Goal: Information Seeking & Learning: Learn about a topic

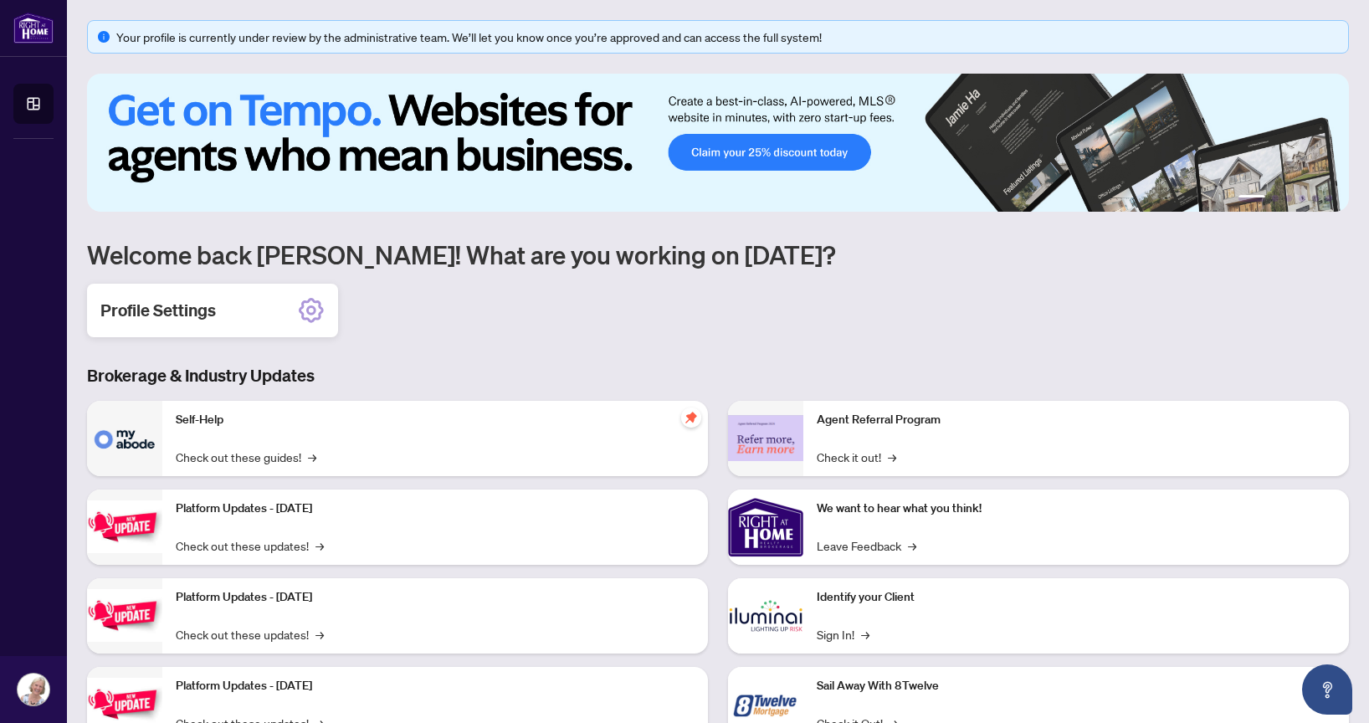
click at [313, 305] on icon at bounding box center [311, 310] width 27 height 27
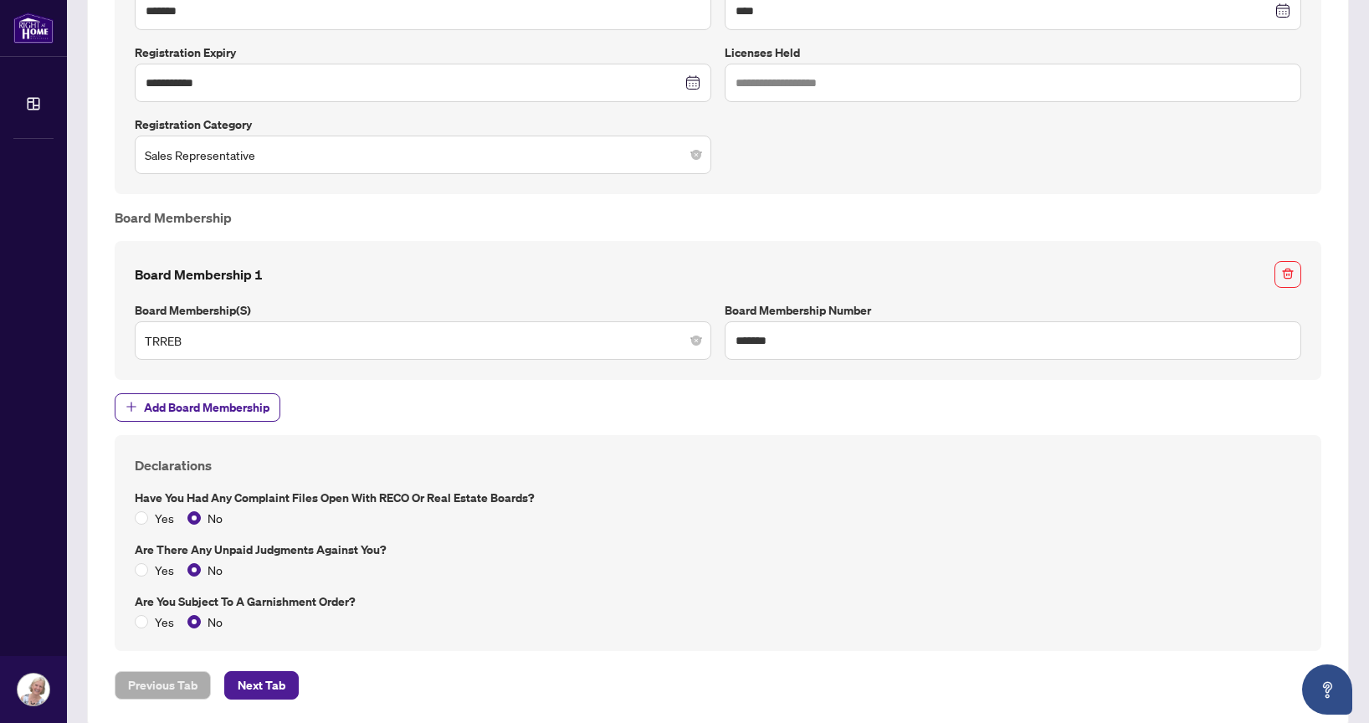
scroll to position [1096, 0]
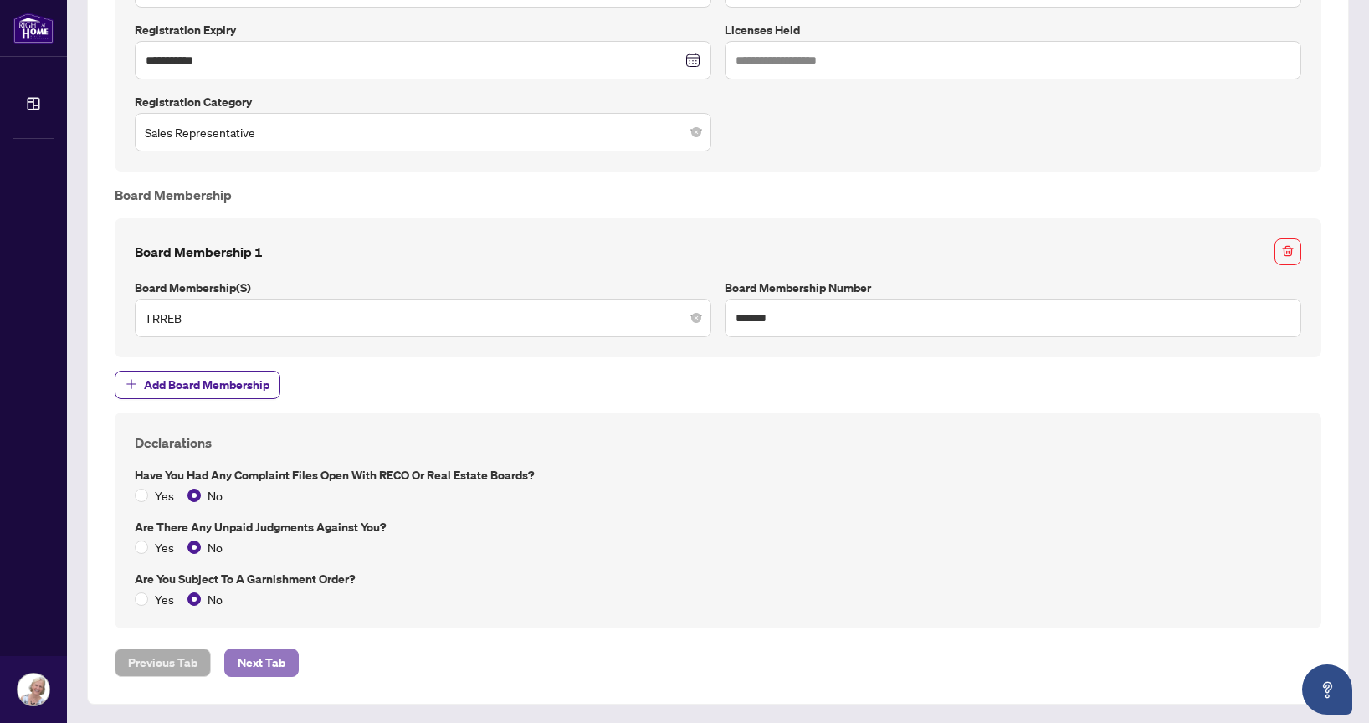
click at [286, 655] on button "Next Tab" at bounding box center [261, 663] width 74 height 28
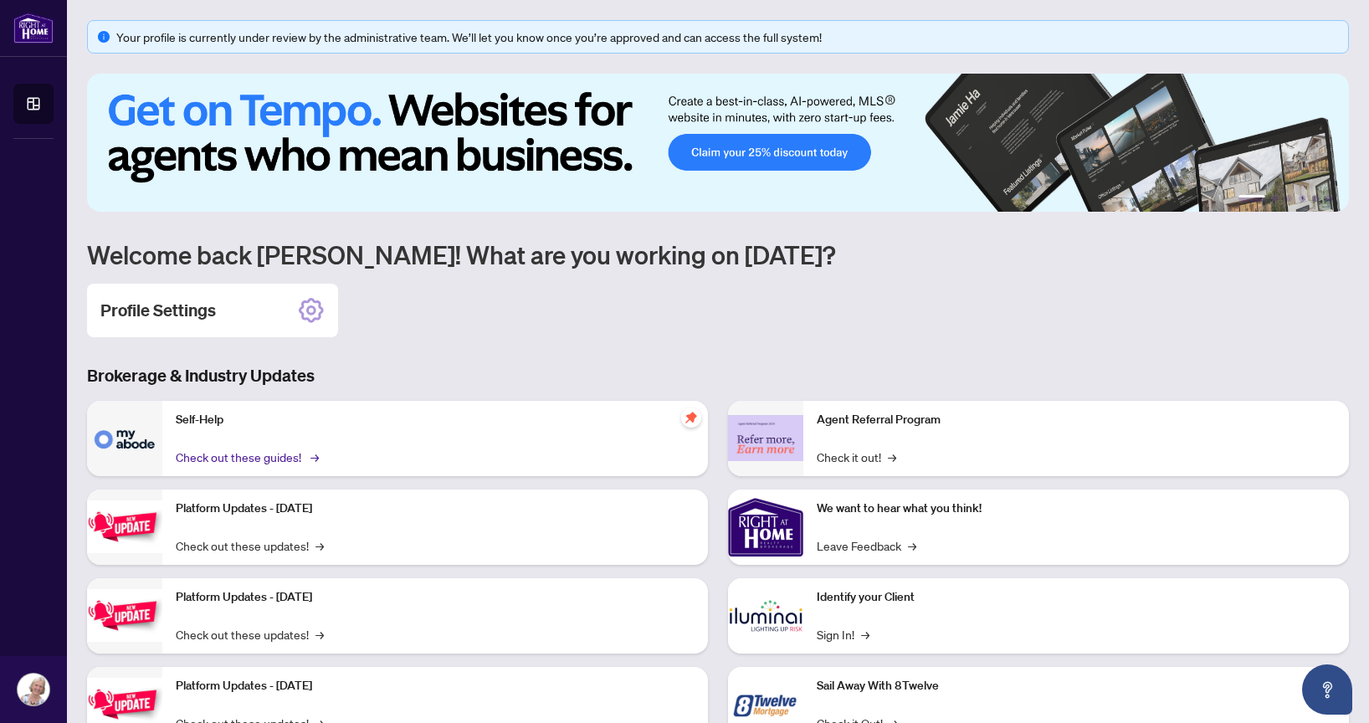
click at [229, 450] on link "Check out these guides! →" at bounding box center [246, 457] width 141 height 18
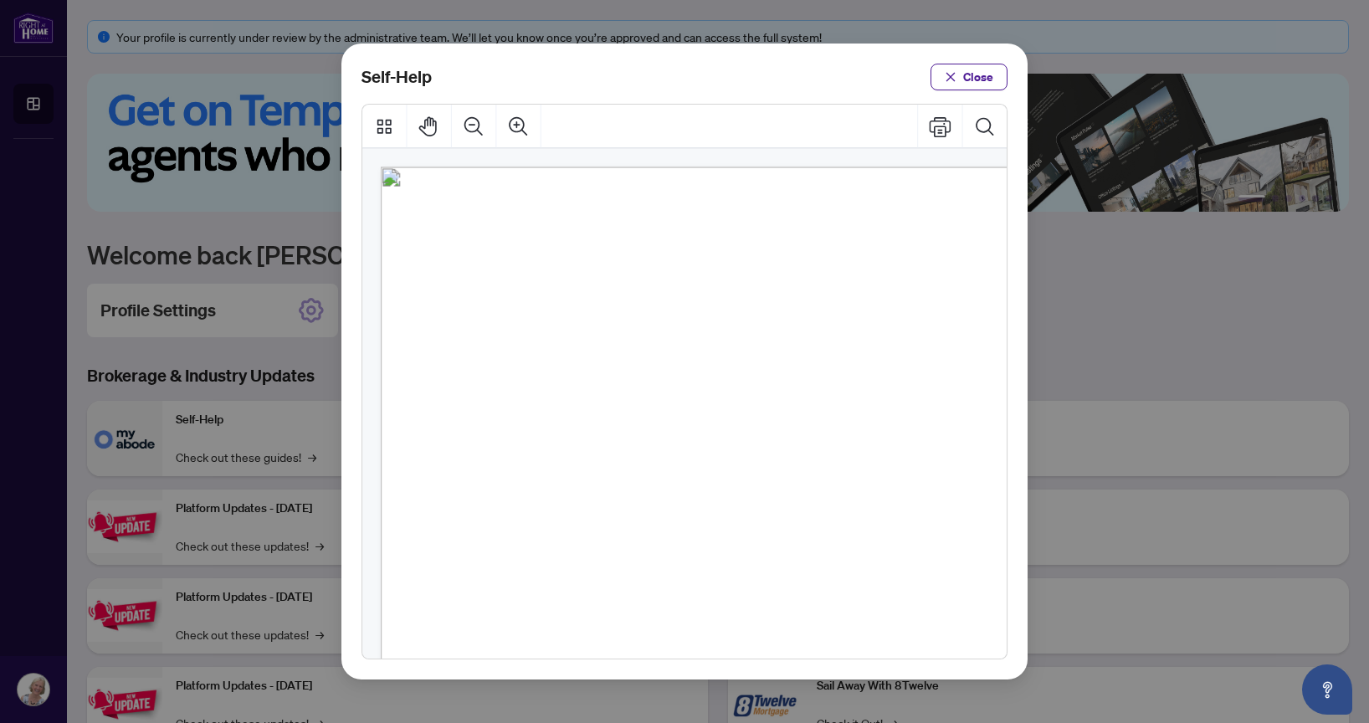
click at [719, 267] on span "PDF" at bounding box center [720, 269] width 23 height 17
click at [716, 270] on span "PDF" at bounding box center [720, 269] width 23 height 17
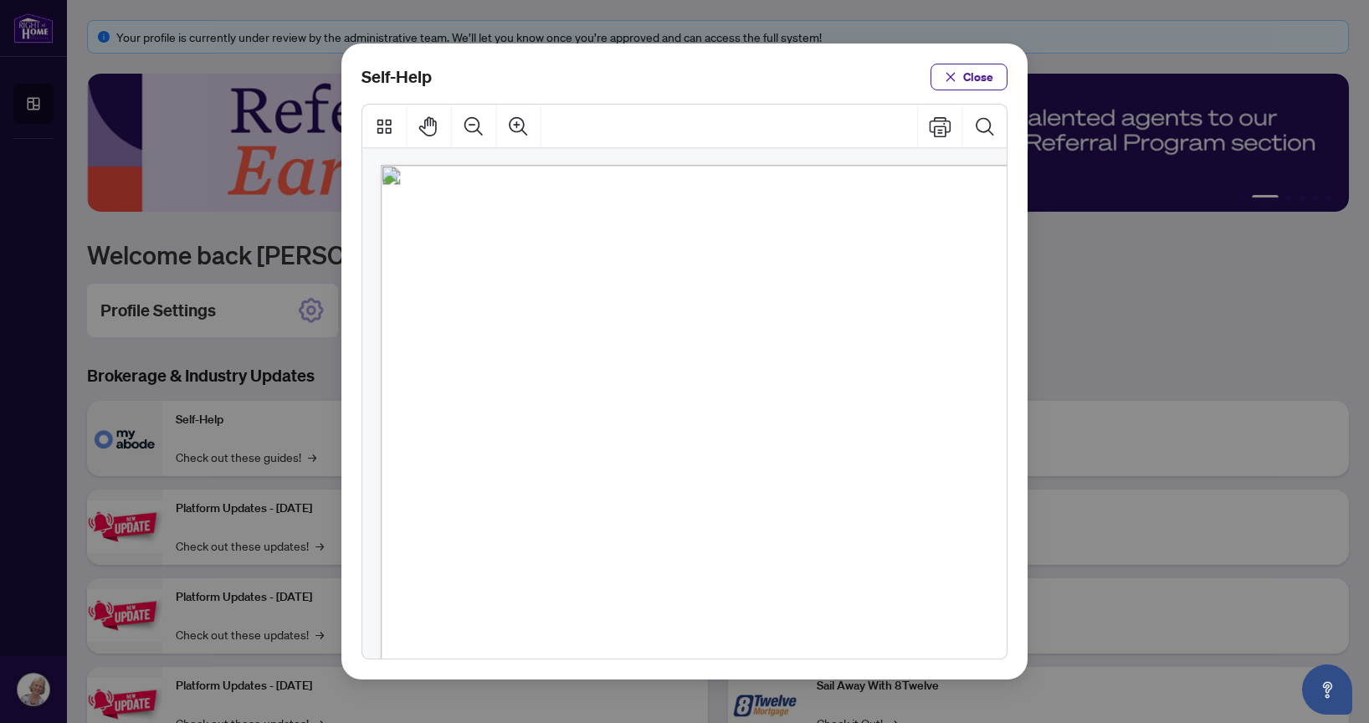
click at [740, 354] on span "PDF" at bounding box center [740, 352] width 23 height 17
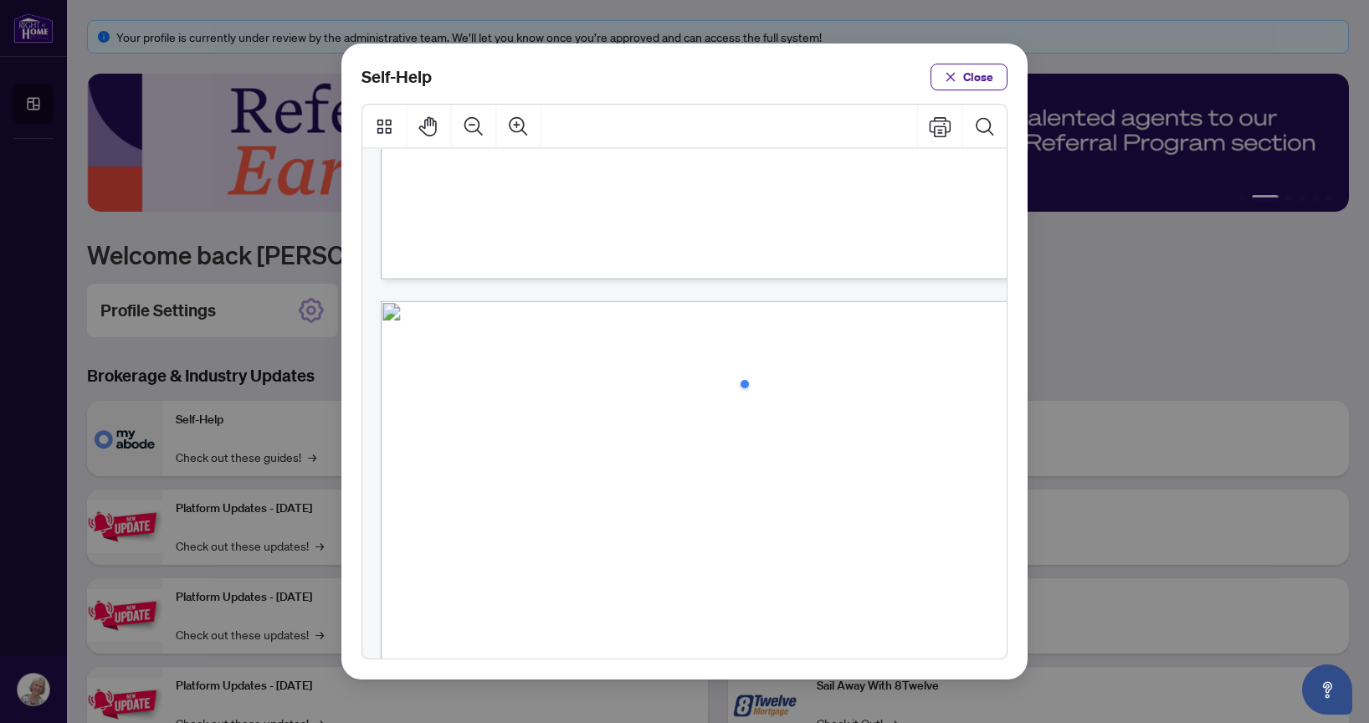
scroll to position [773, 0]
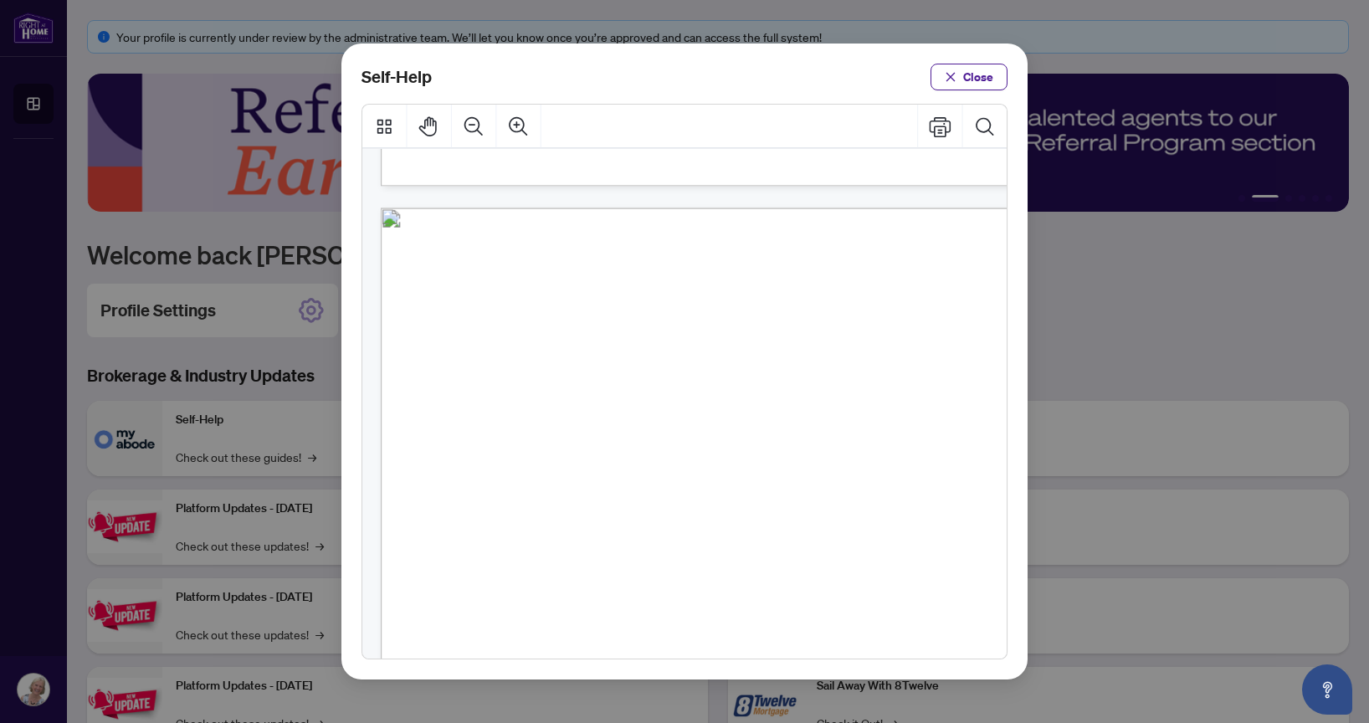
click at [758, 315] on span "PDF" at bounding box center [758, 310] width 23 height 17
click at [983, 81] on span "Close" at bounding box center [978, 77] width 30 height 27
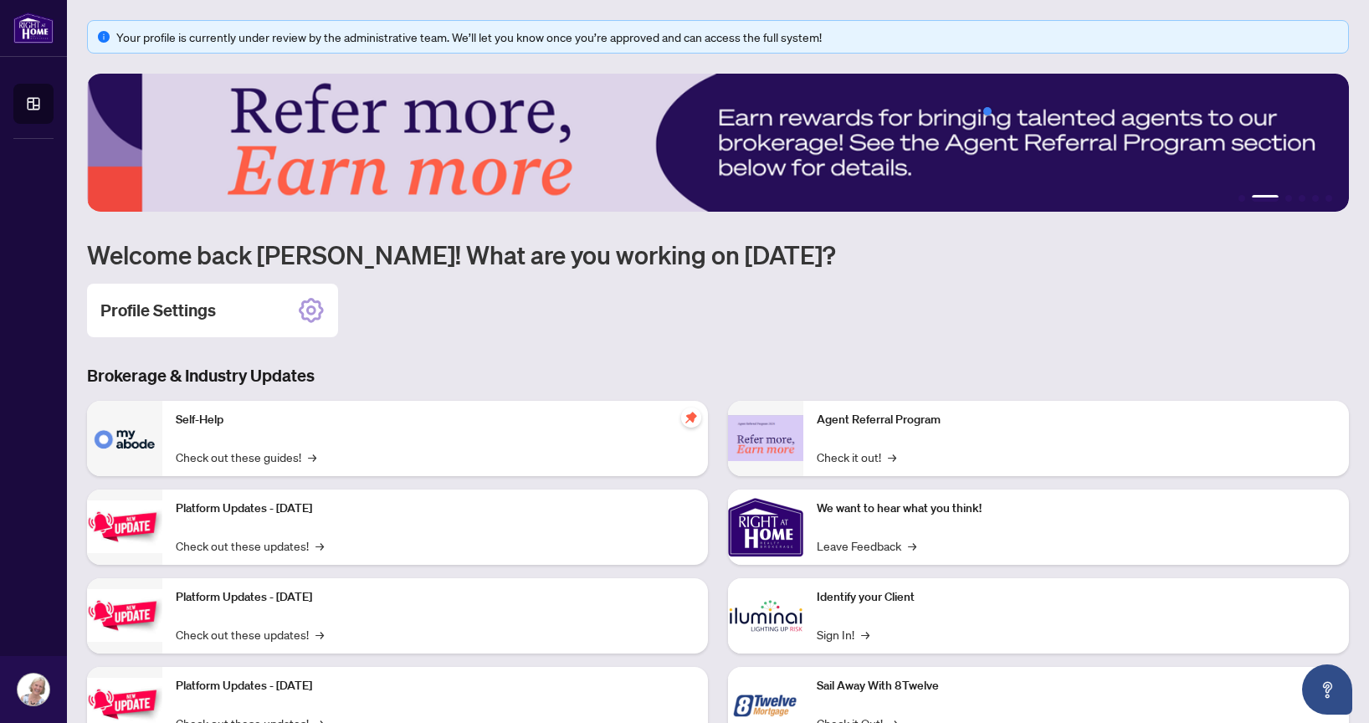
click at [275, 534] on div "Platform Updates - [DATE] Check out these updates! →" at bounding box center [435, 527] width 546 height 75
click at [259, 543] on link "Check out these updates! →" at bounding box center [250, 545] width 148 height 18
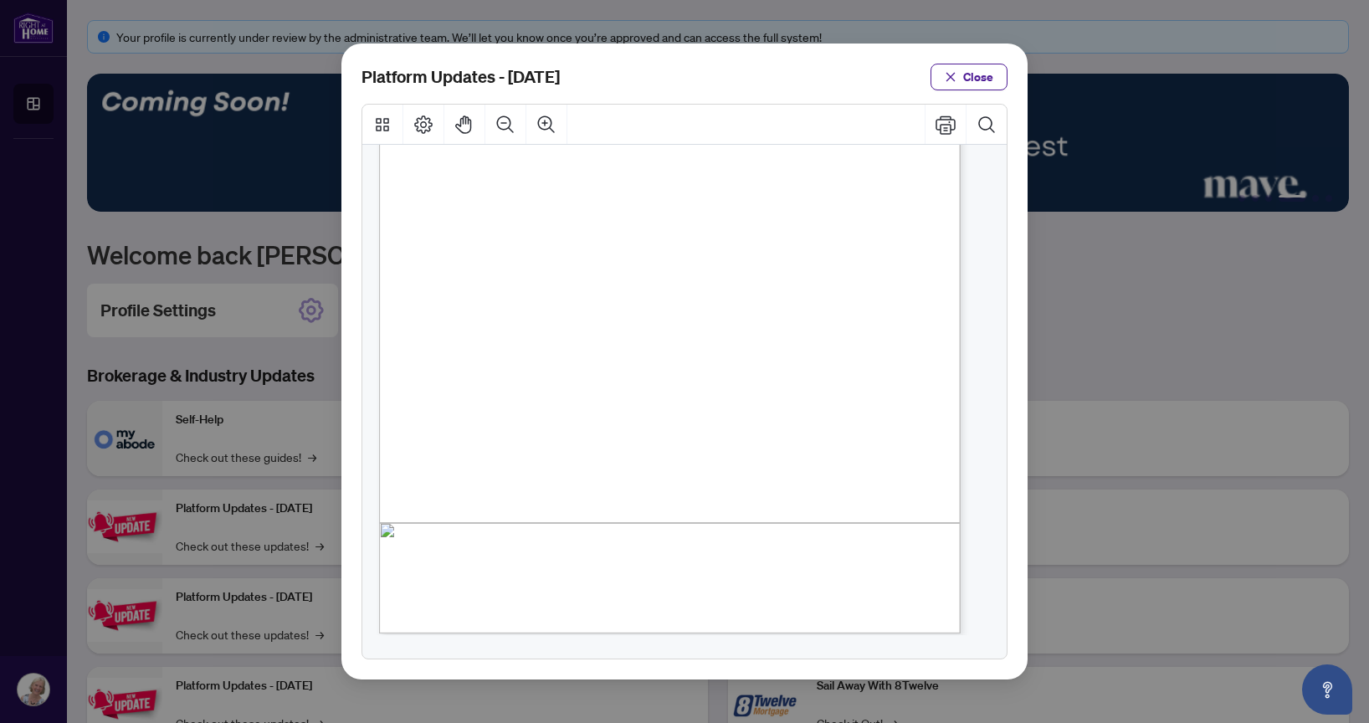
scroll to position [295, 1]
click at [968, 79] on span "Close" at bounding box center [978, 77] width 30 height 27
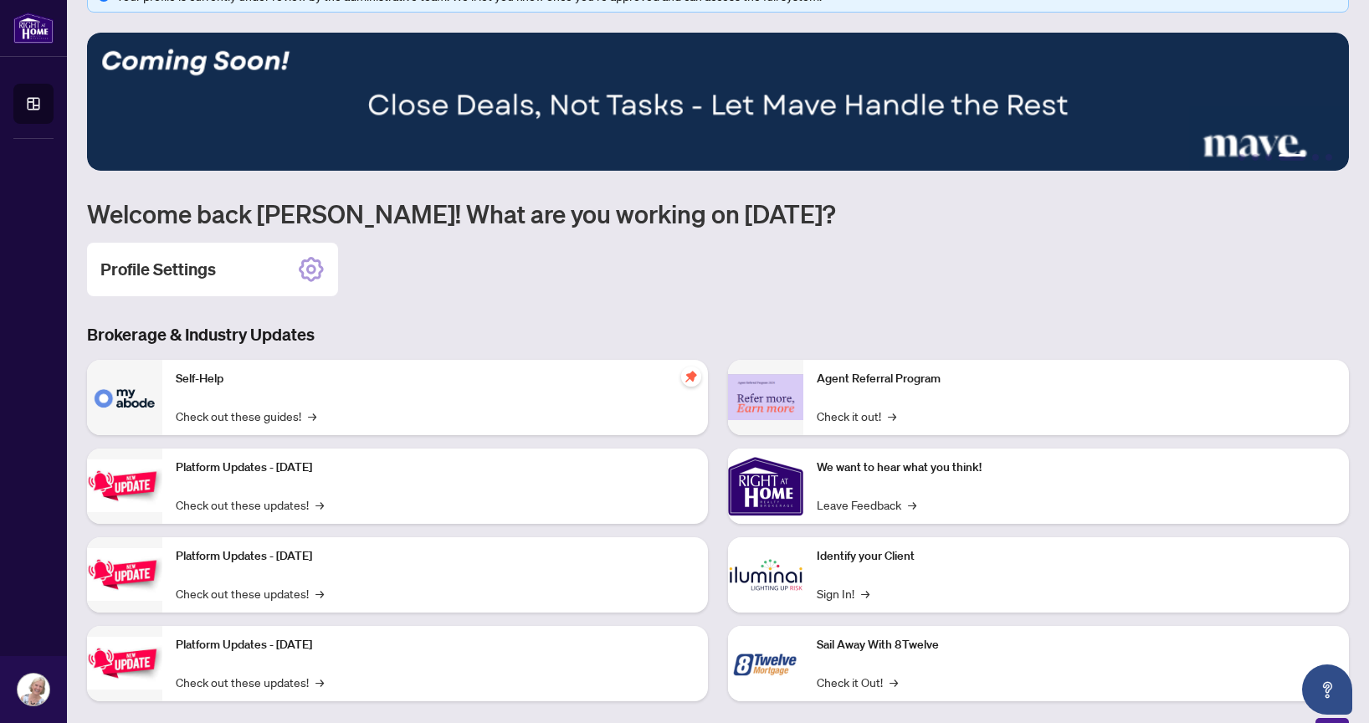
scroll to position [64, 0]
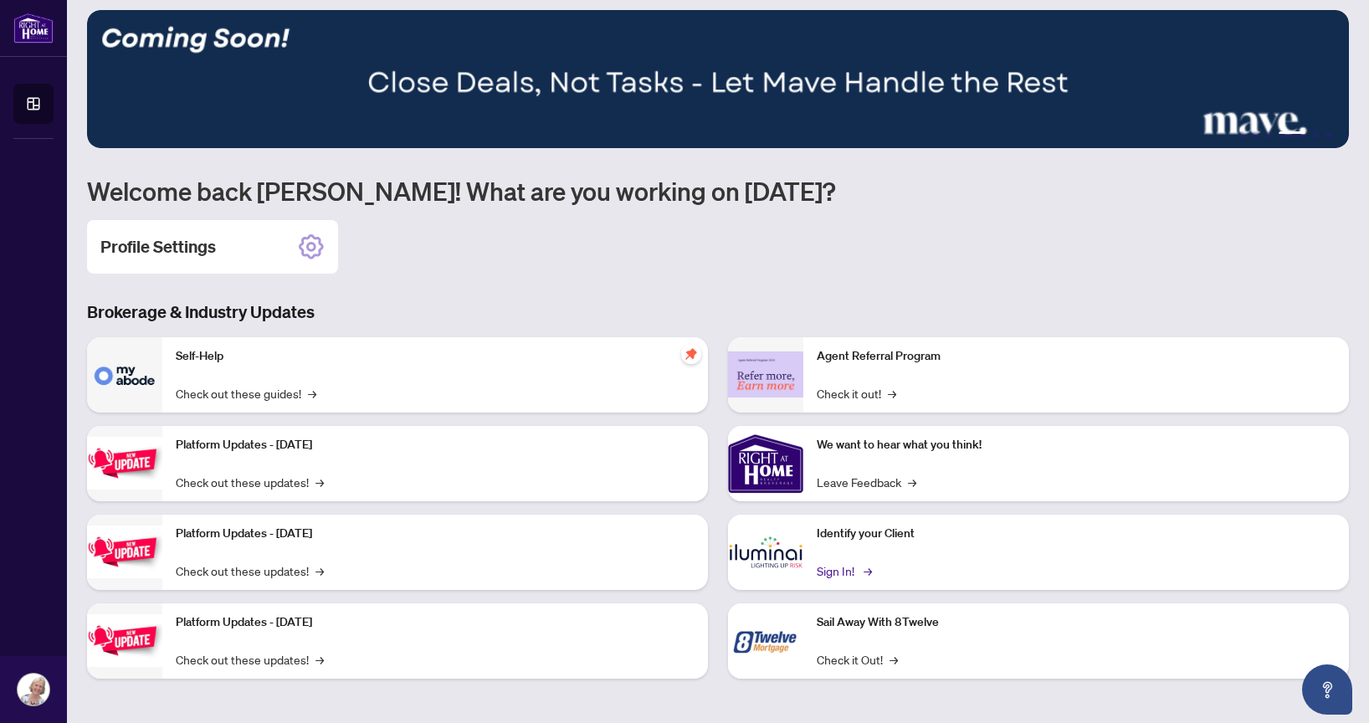
click at [837, 568] on link "Sign In! →" at bounding box center [843, 571] width 53 height 18
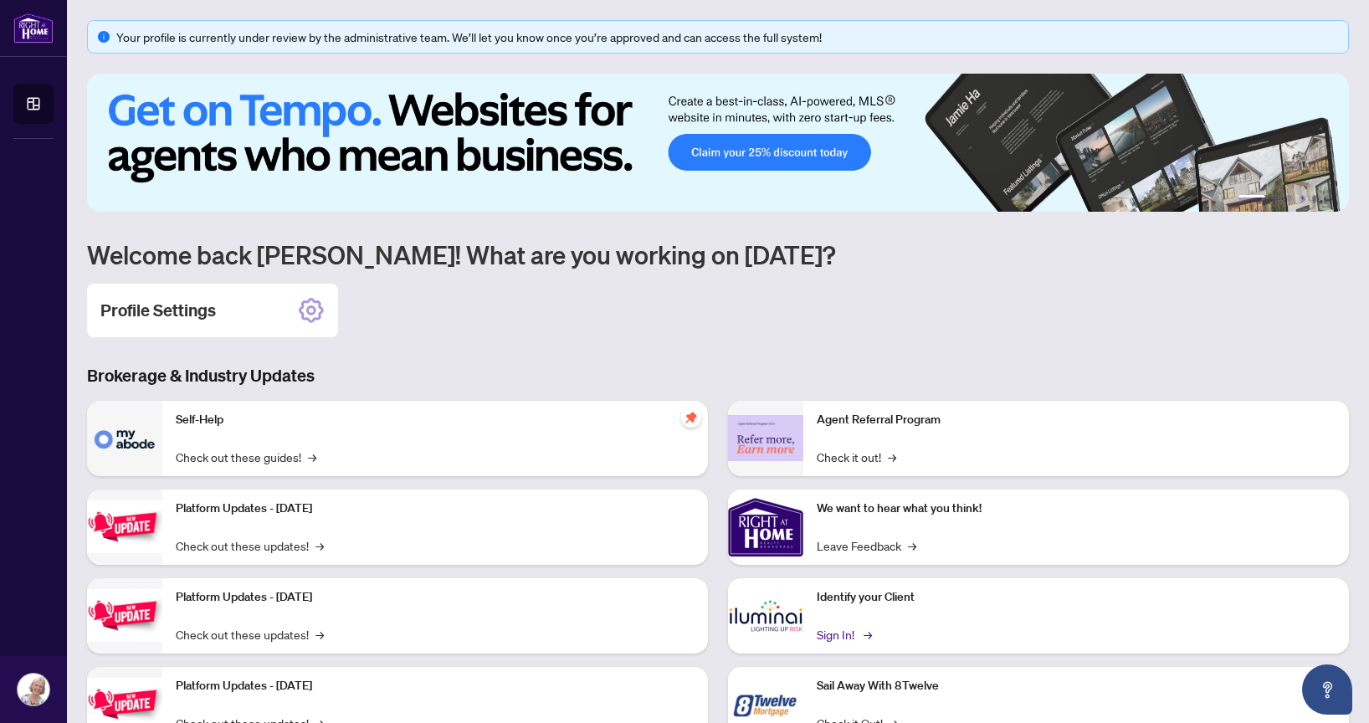
click at [840, 629] on link "Sign In! →" at bounding box center [843, 634] width 53 height 18
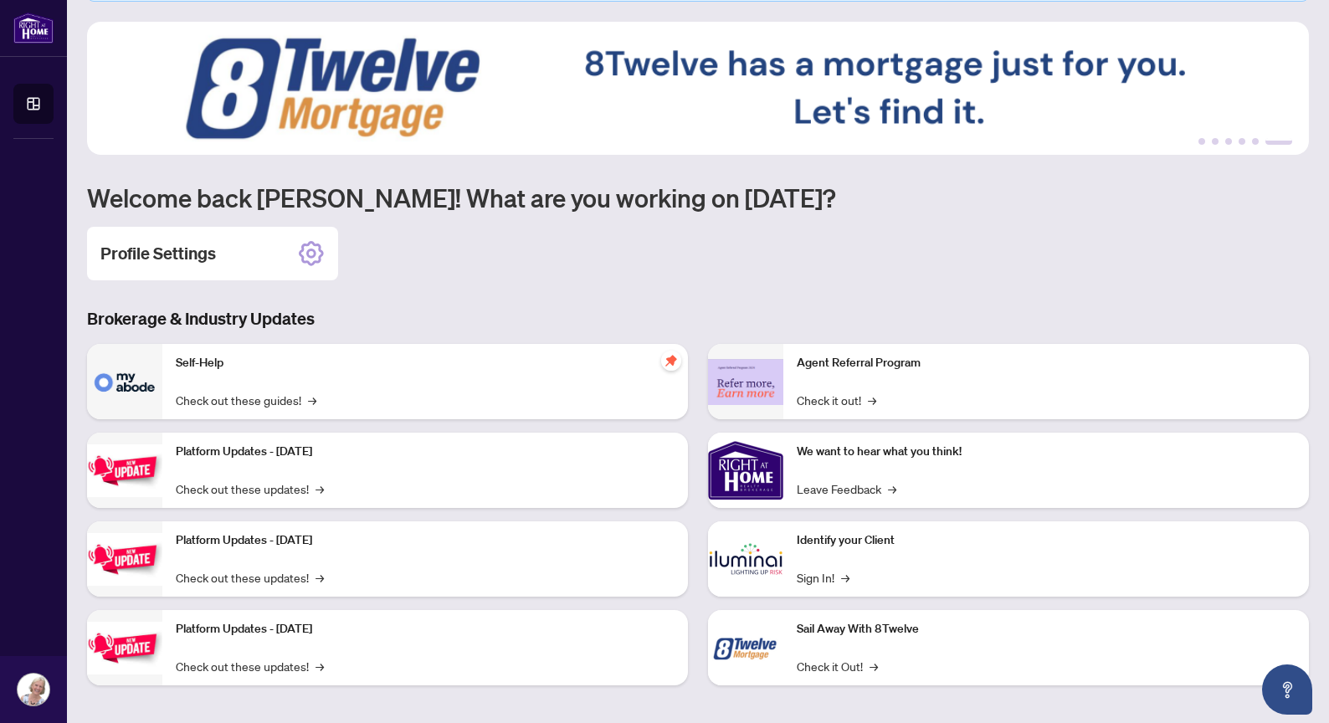
scroll to position [59, 0]
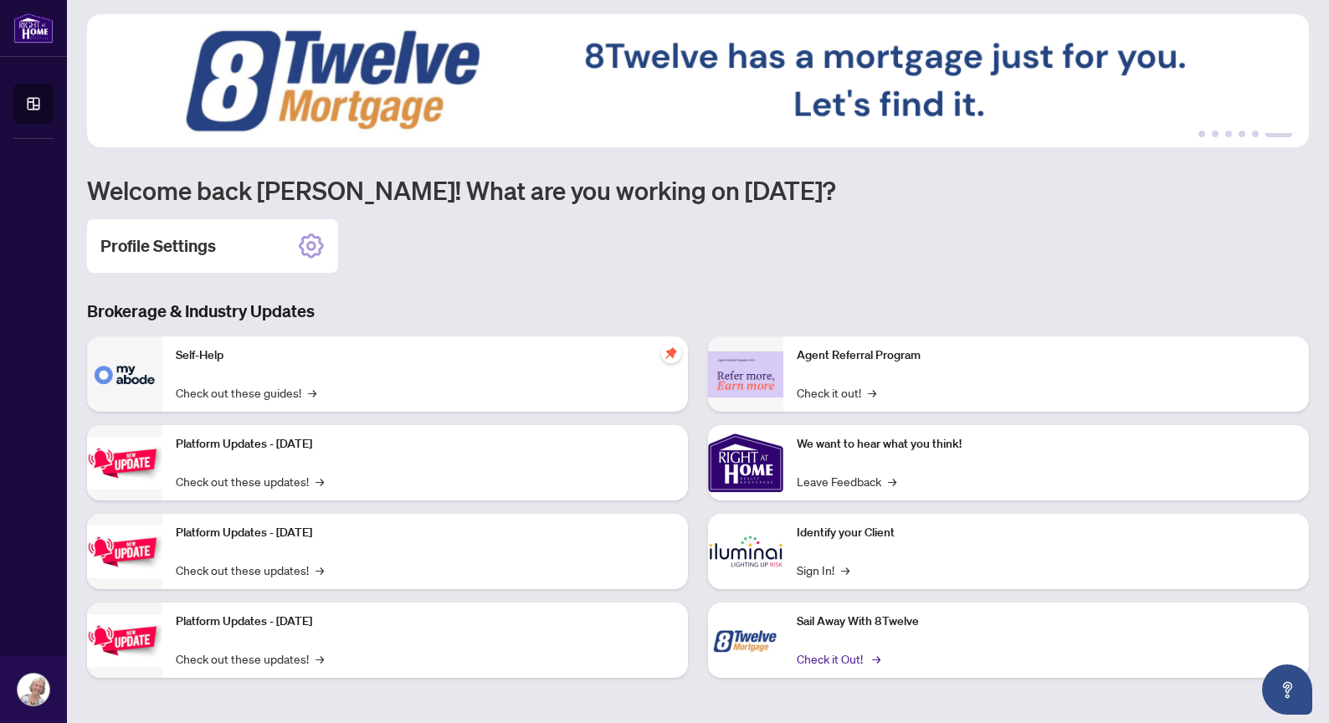
click at [838, 664] on link "Check it Out! →" at bounding box center [837, 658] width 81 height 18
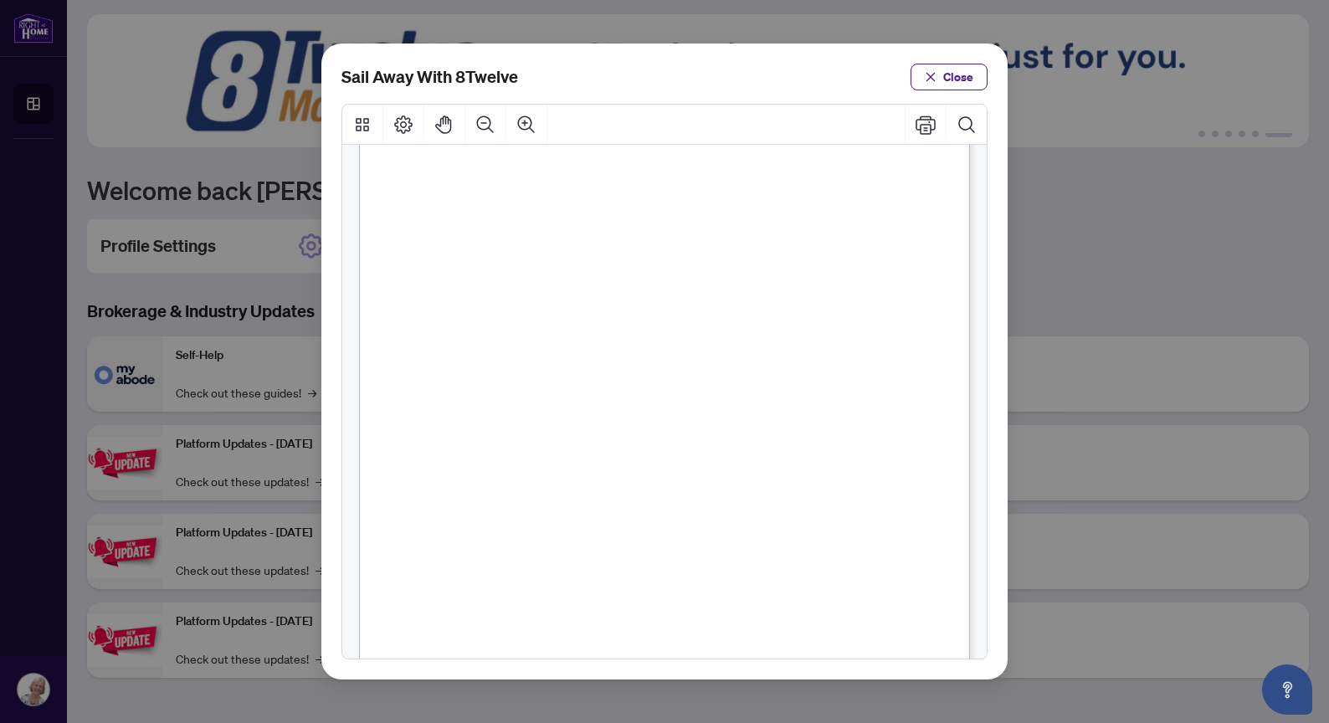
scroll to position [73, 0]
click at [957, 89] on span "Close" at bounding box center [958, 77] width 30 height 27
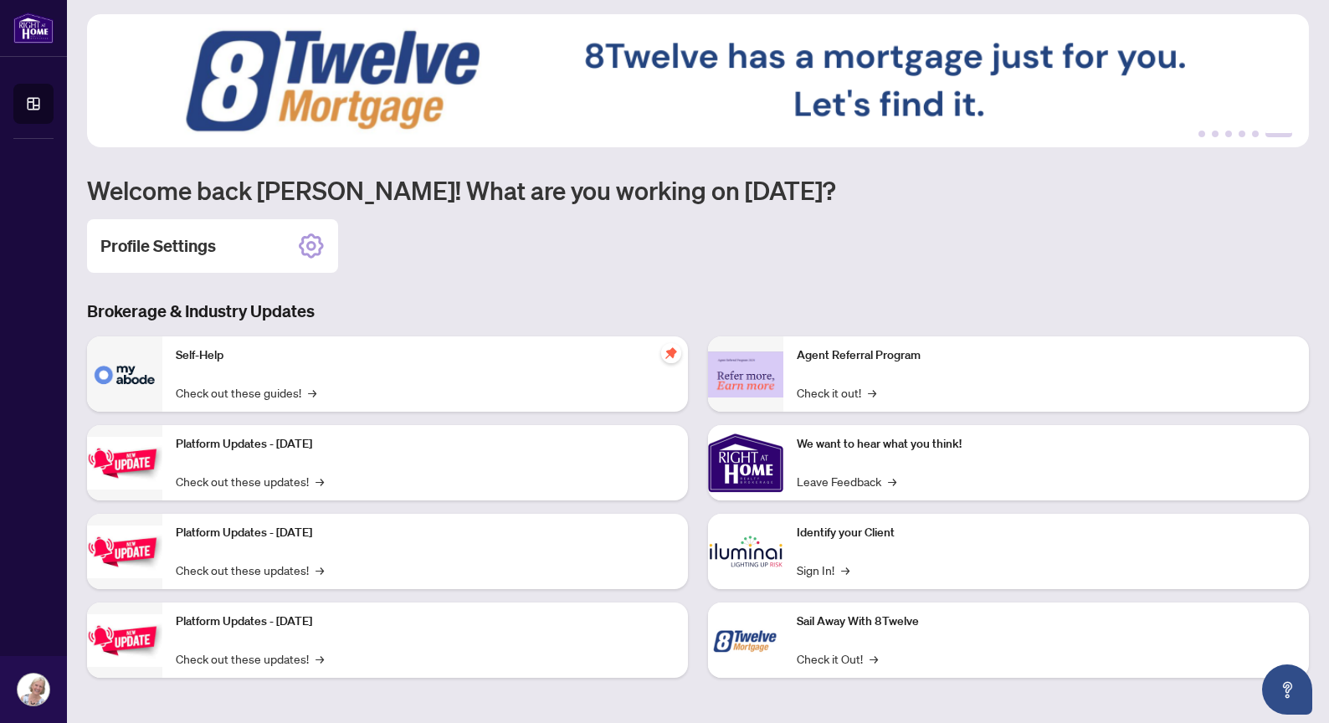
scroll to position [0, 0]
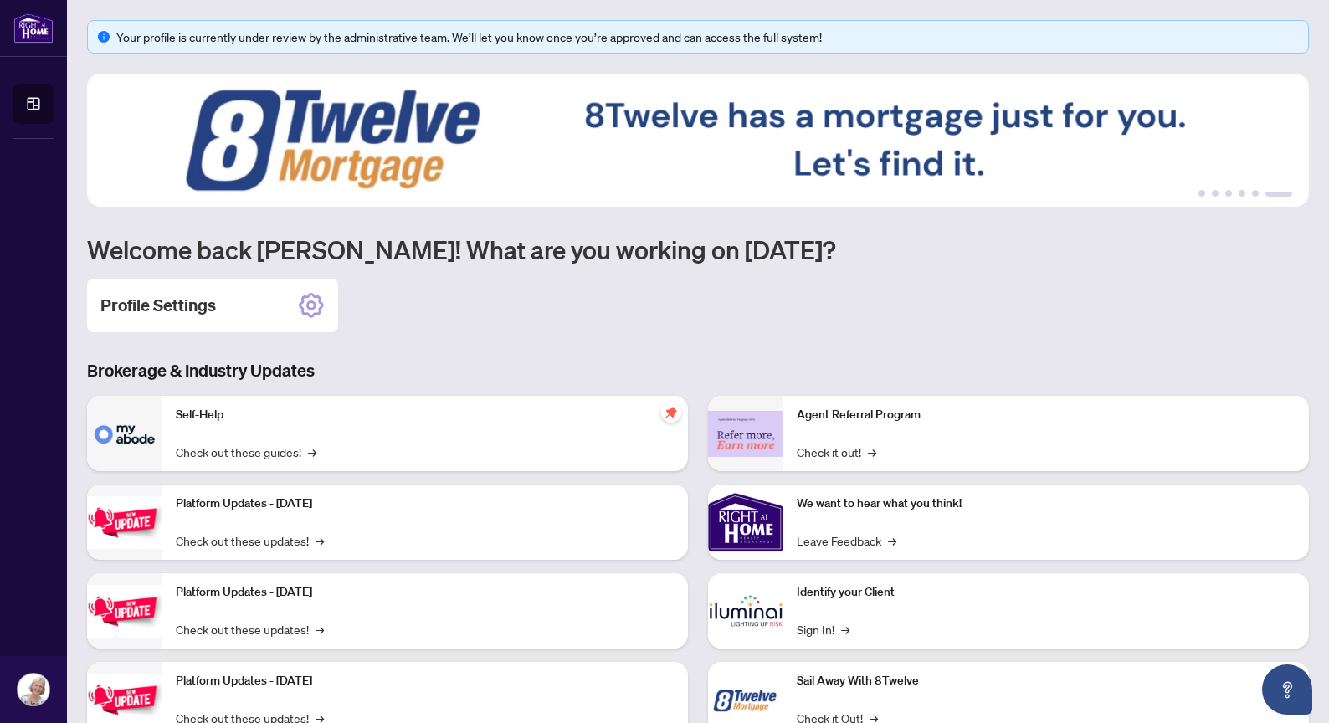
click at [352, 42] on div "Your profile is currently under review by the administrative team. We’ll let yo…" at bounding box center [707, 37] width 1182 height 18
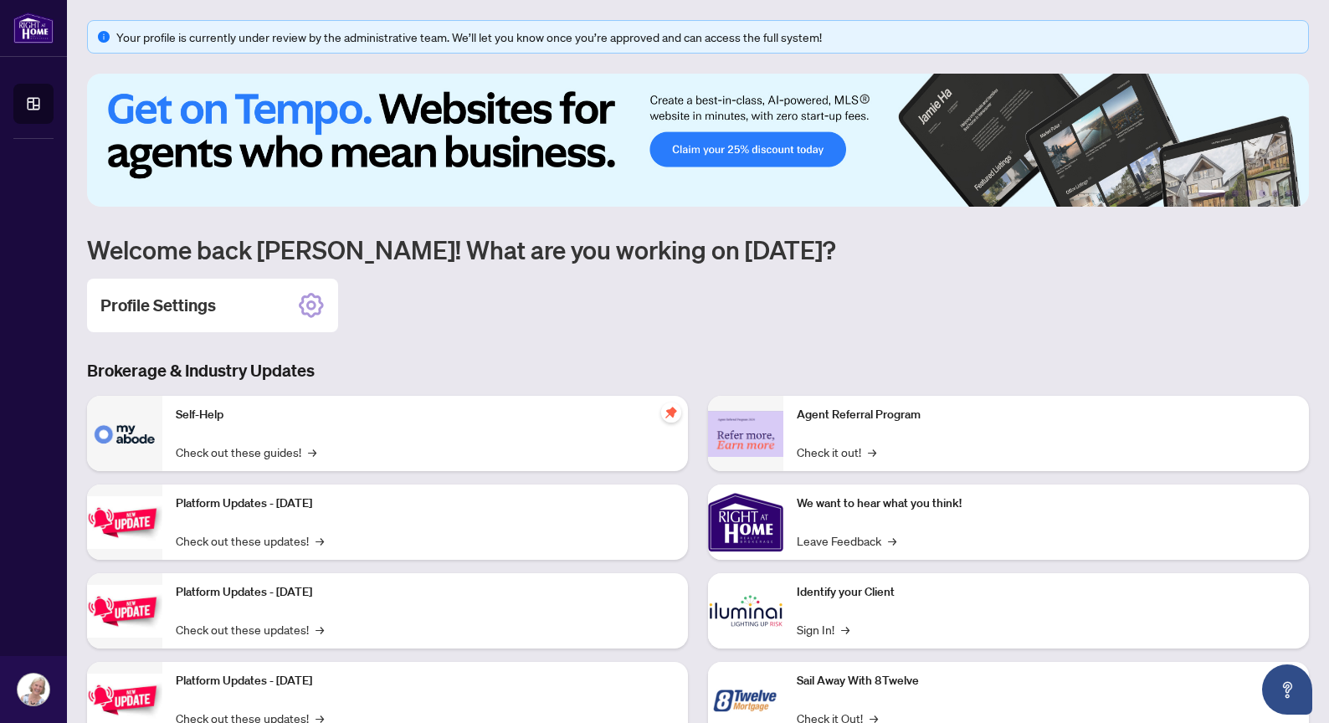
click at [480, 117] on img at bounding box center [698, 140] width 1222 height 133
